Goal: Task Accomplishment & Management: Use online tool/utility

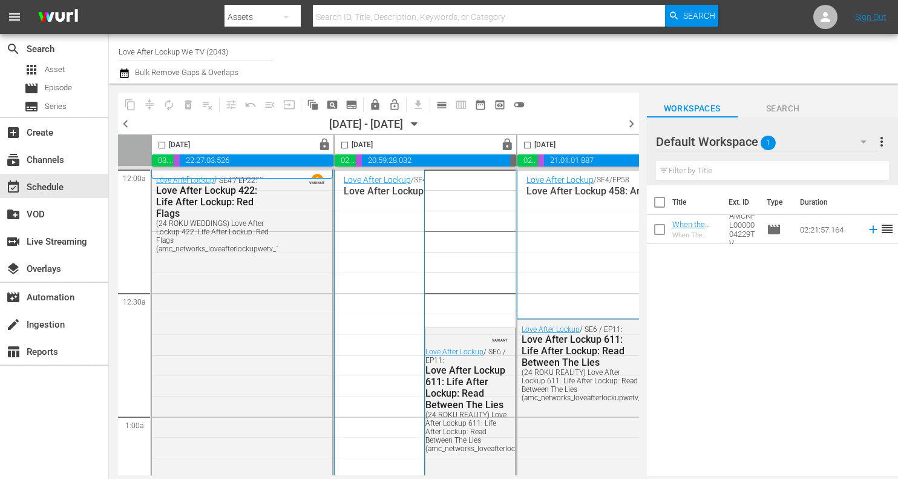
click at [165, 57] on input "Love After Lockup We TV (2043)" at bounding box center [196, 51] width 155 height 29
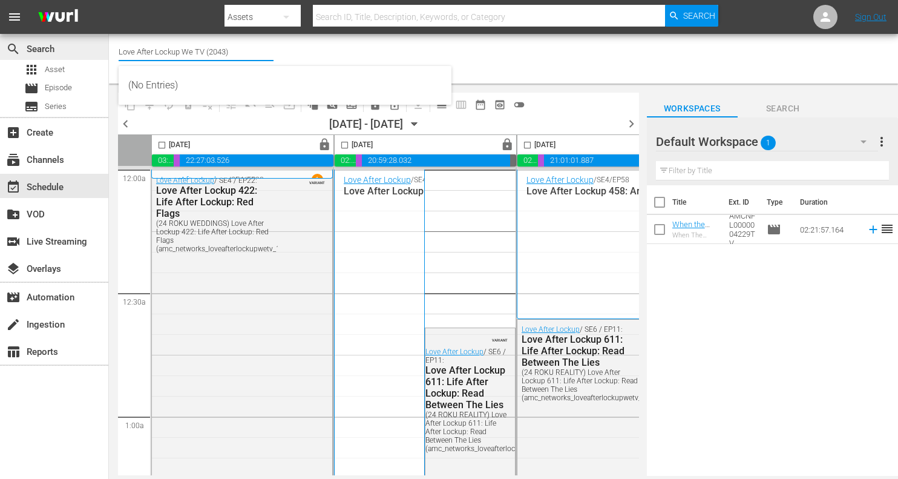
drag, startPoint x: 237, startPoint y: 54, endPoint x: 37, endPoint y: 47, distance: 199.9
click at [109, 0] on div "search Search apps Asset movie Episode subtitles Series add_box Create subscrip…" at bounding box center [503, 0] width 789 height 0
click at [57, 162] on div "subscriptions Channels" at bounding box center [34, 158] width 68 height 11
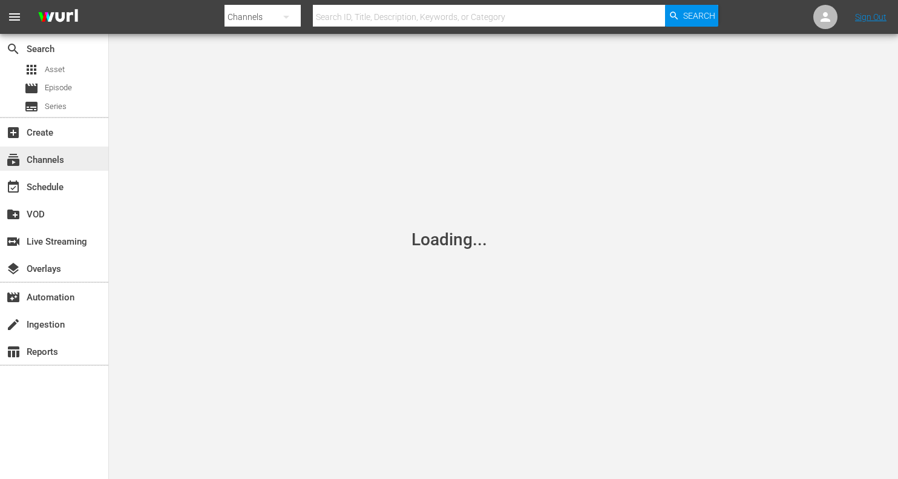
click at [90, 163] on div "subscriptions Channels" at bounding box center [54, 159] width 108 height 24
click at [61, 191] on div "event_available Schedule" at bounding box center [34, 185] width 68 height 11
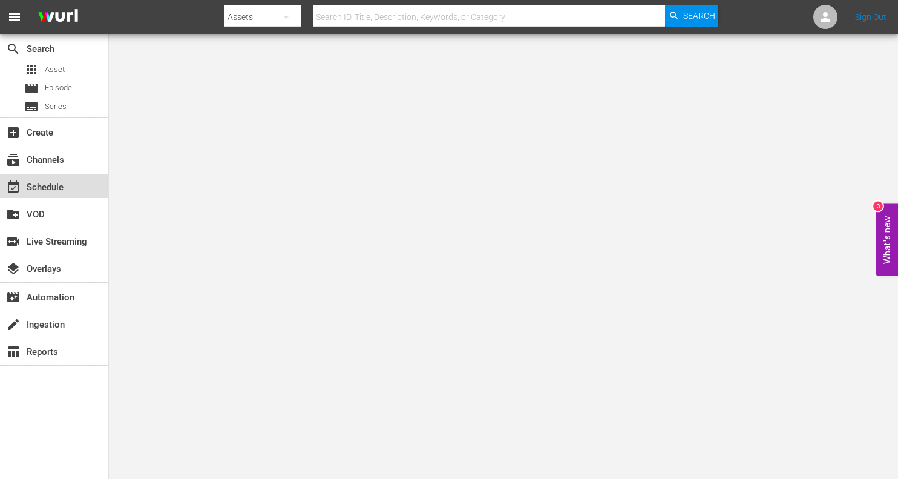
click at [75, 183] on div "event_available Schedule" at bounding box center [54, 186] width 108 height 24
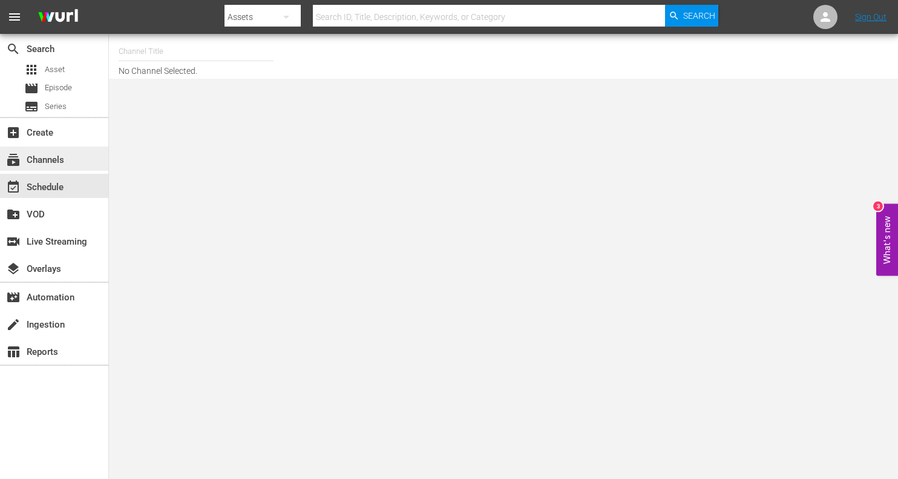
click at [60, 156] on div "subscriptions Channels" at bounding box center [34, 158] width 68 height 11
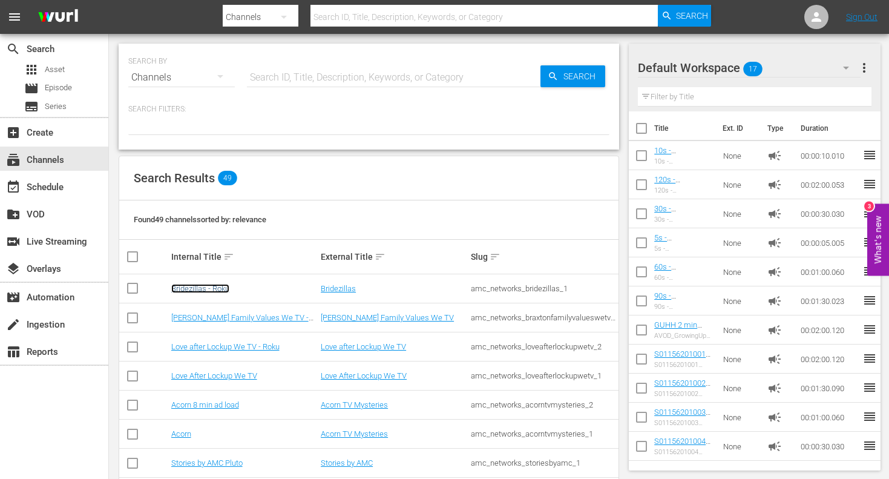
click at [226, 287] on link "Bridezillas - Roku" at bounding box center [200, 288] width 58 height 9
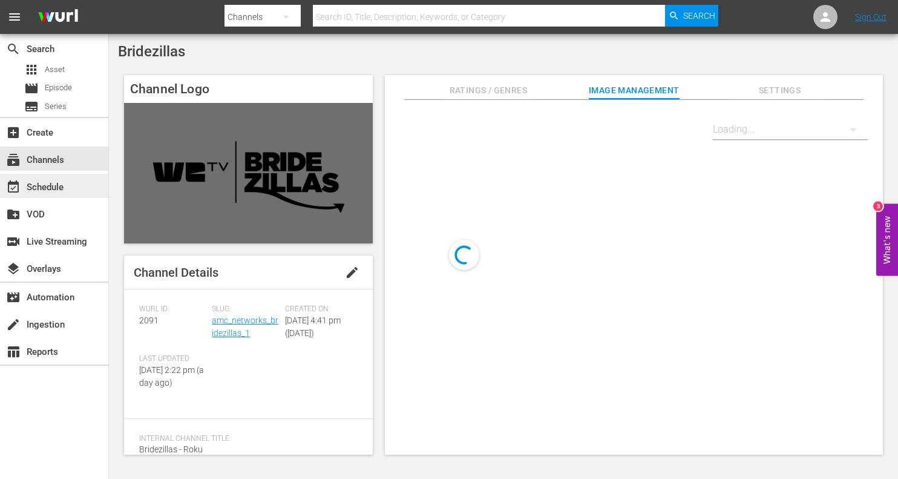
click at [53, 190] on div "event_available Schedule" at bounding box center [34, 185] width 68 height 11
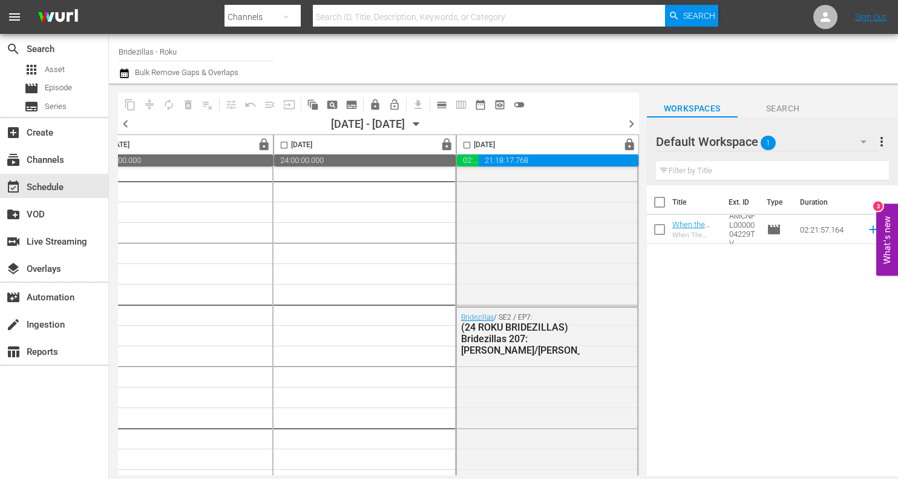
scroll to position [1332, 797]
